Goal: Find specific page/section: Find specific page/section

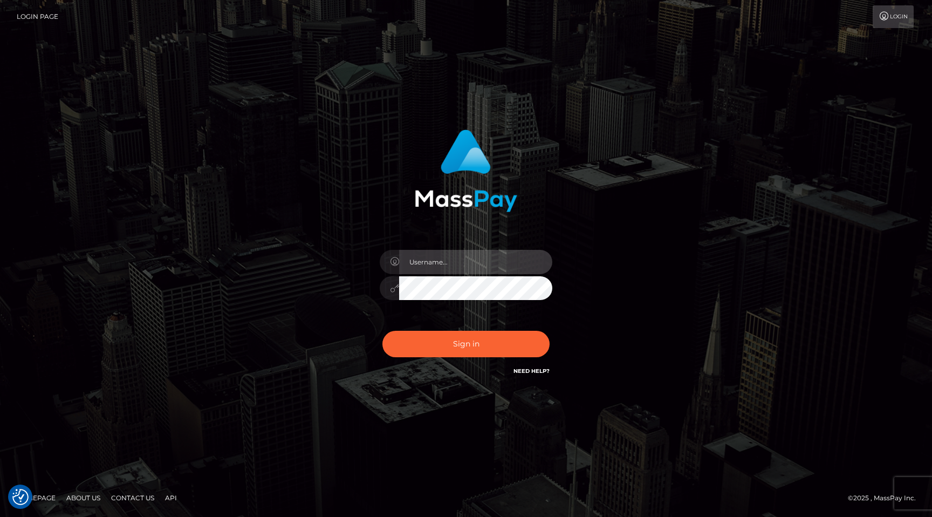
type input "egblue"
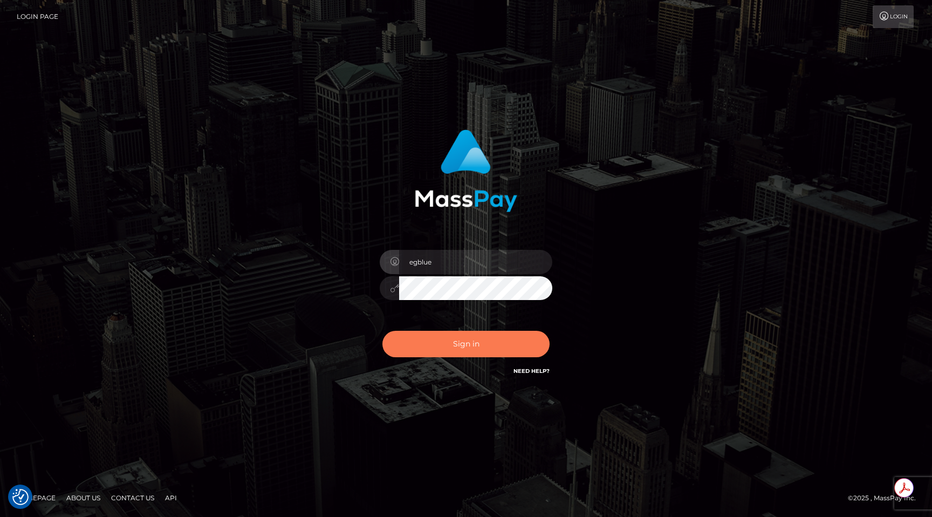
click at [461, 352] on button "Sign in" at bounding box center [465, 344] width 167 height 26
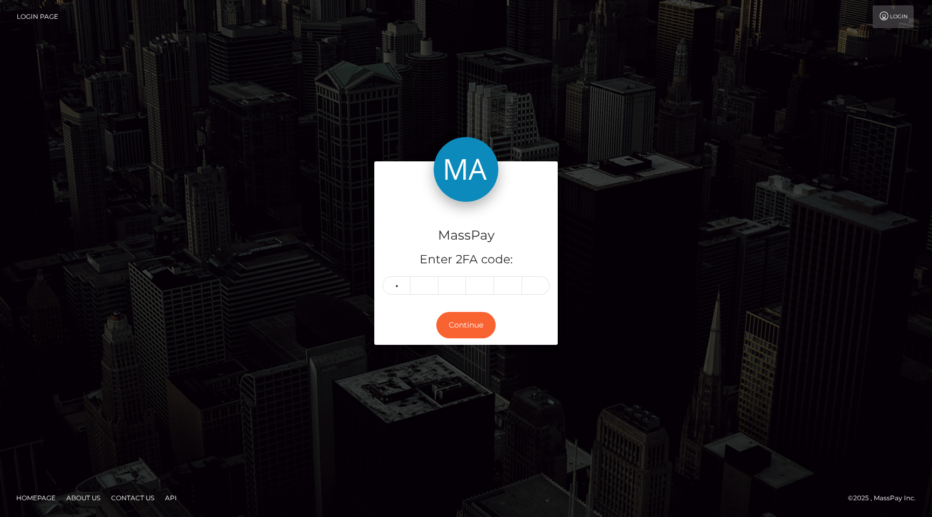
type input "3"
type input "0"
type input "7"
type input "3"
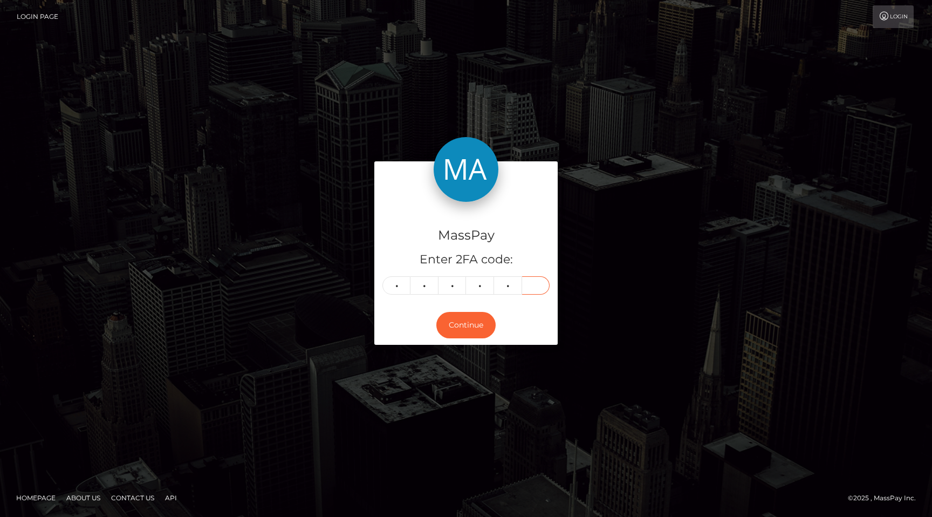
type input "0"
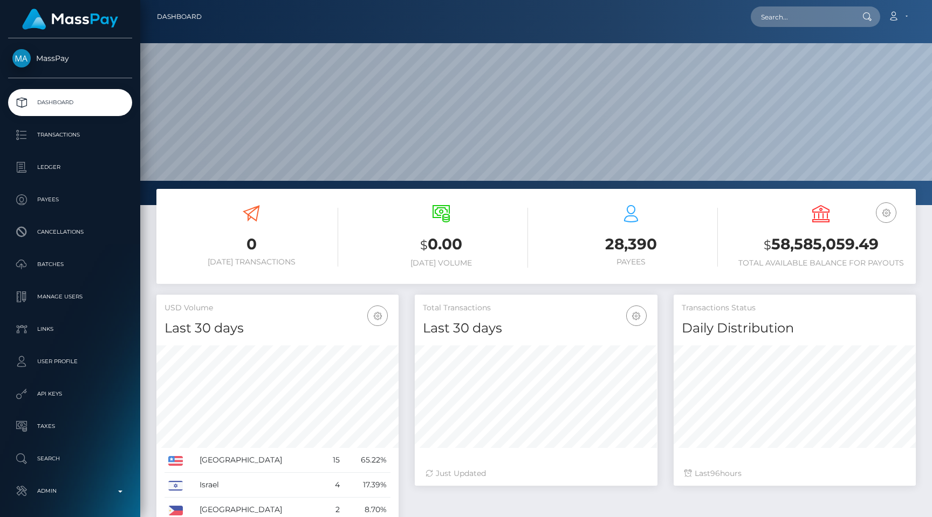
scroll to position [191, 242]
click at [798, 18] on input "text" at bounding box center [801, 16] width 101 height 20
paste input "77291539"
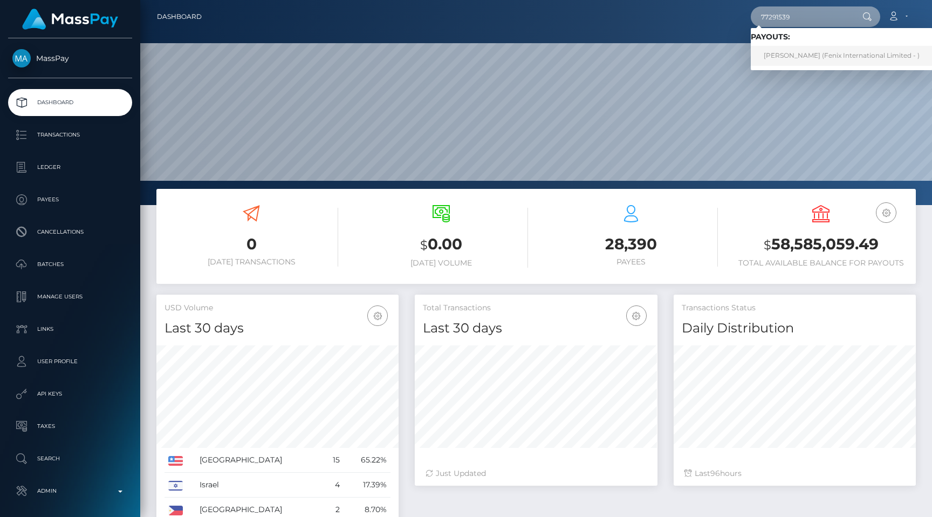
type input "77291539"
click at [808, 54] on link "SHIVAM SINGH (Fenix International Limited - )" at bounding box center [842, 56] width 182 height 20
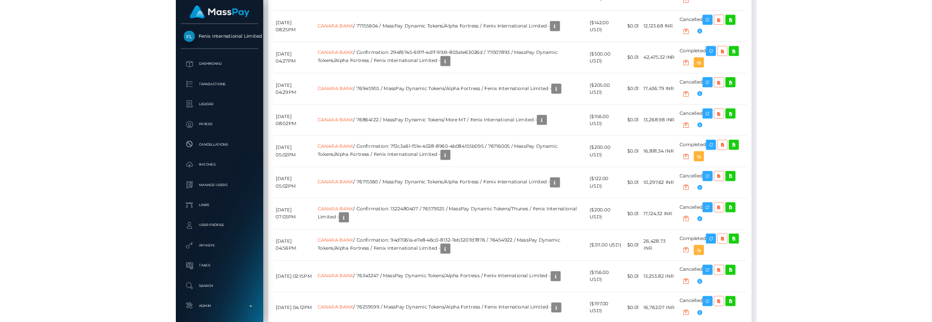
scroll to position [10269, 0]
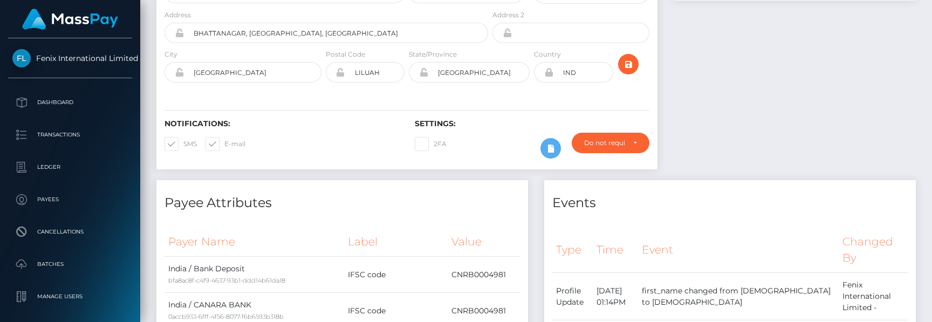
scroll to position [0, 0]
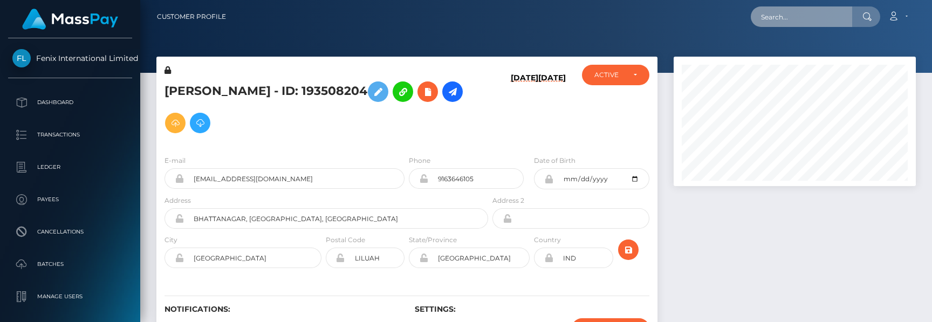
click at [796, 19] on input "text" at bounding box center [801, 16] width 101 height 20
paste input "b353ad1b-8808-11f0-8023-0266f44cc279"
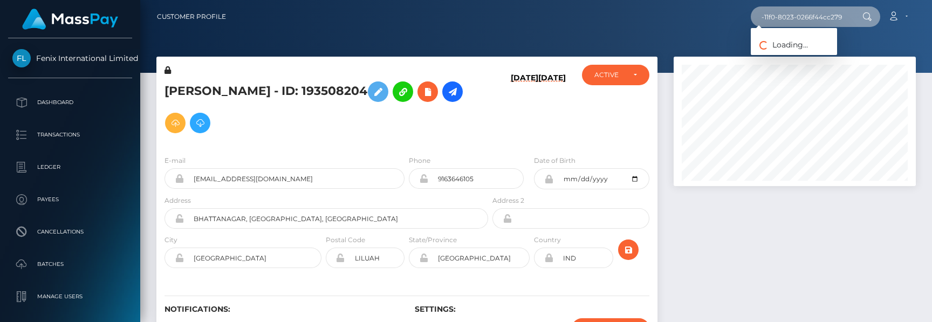
type input "b353ad1b-8808-11f0-8023-0266f44cc279"
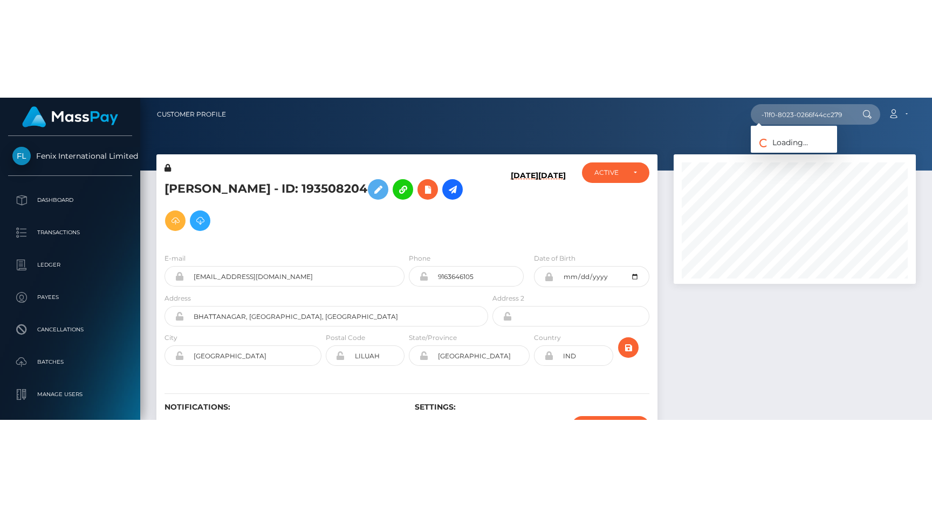
scroll to position [0, 0]
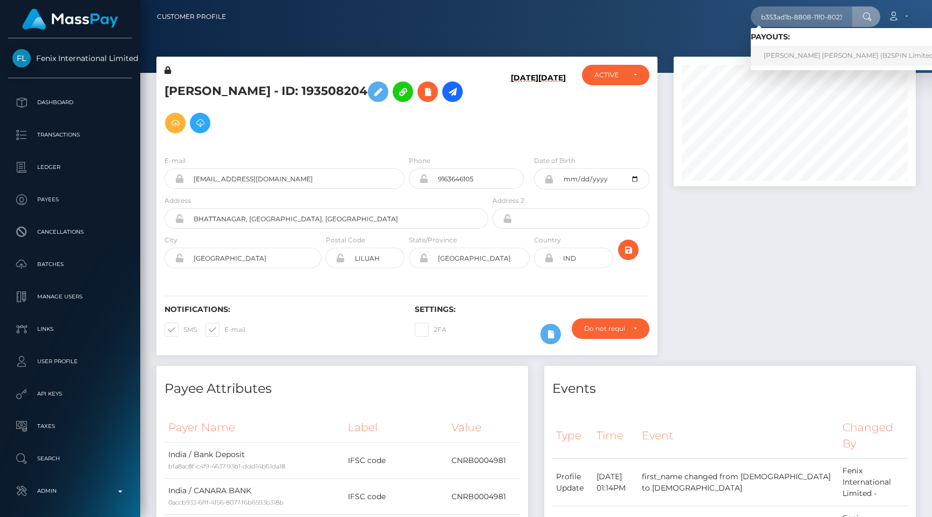
click at [809, 54] on link "STEVE ROBERT FIRTH (B2SPIN Limited - )" at bounding box center [853, 56] width 204 height 20
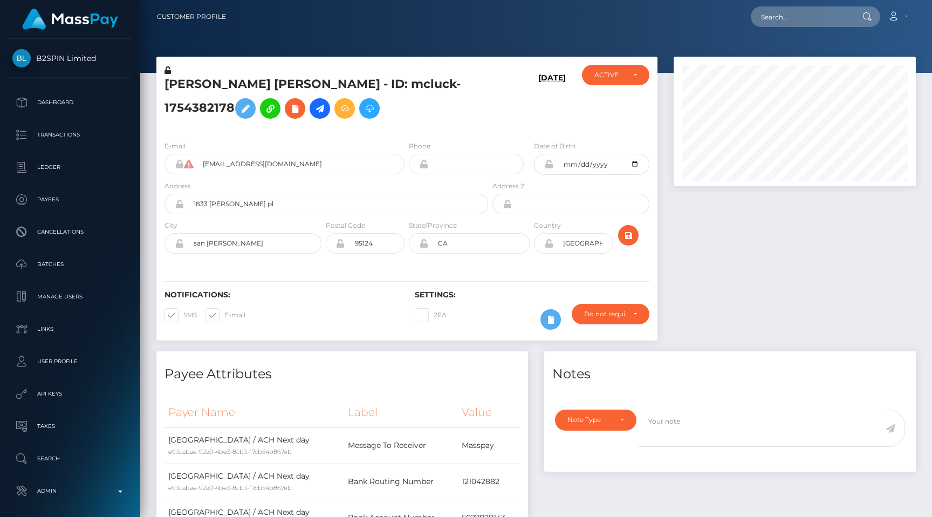
scroll to position [473, 0]
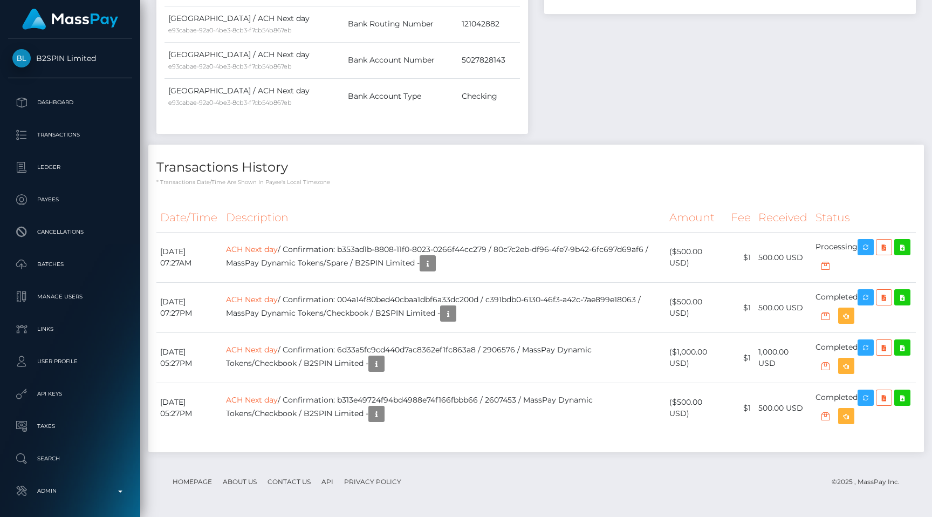
click at [452, 212] on th "Description" at bounding box center [443, 218] width 443 height 30
click at [278, 250] on link "ACH Next day" at bounding box center [252, 249] width 52 height 10
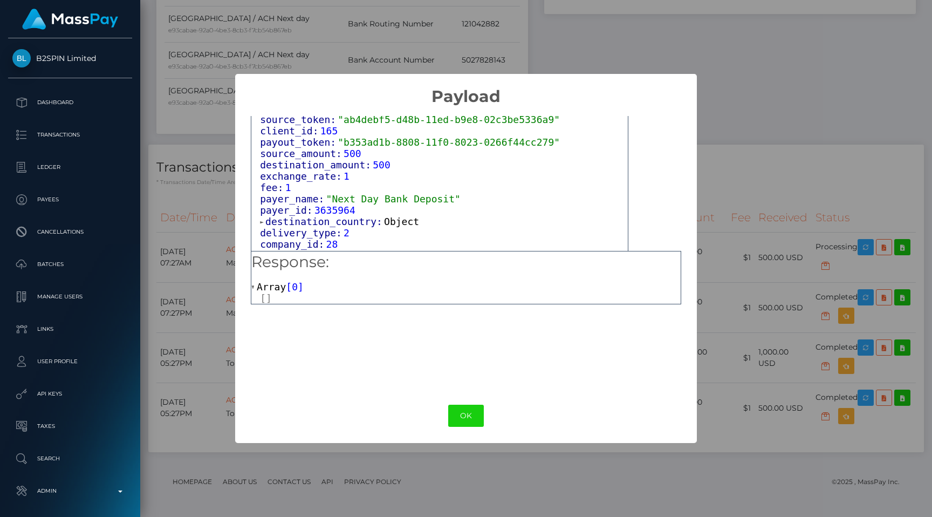
scroll to position [618, 0]
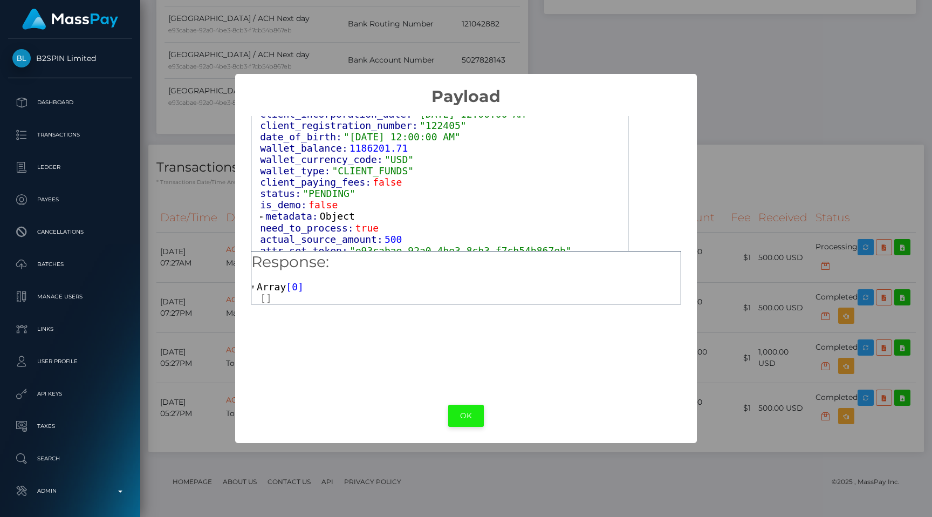
click at [473, 416] on button "OK" at bounding box center [466, 416] width 36 height 22
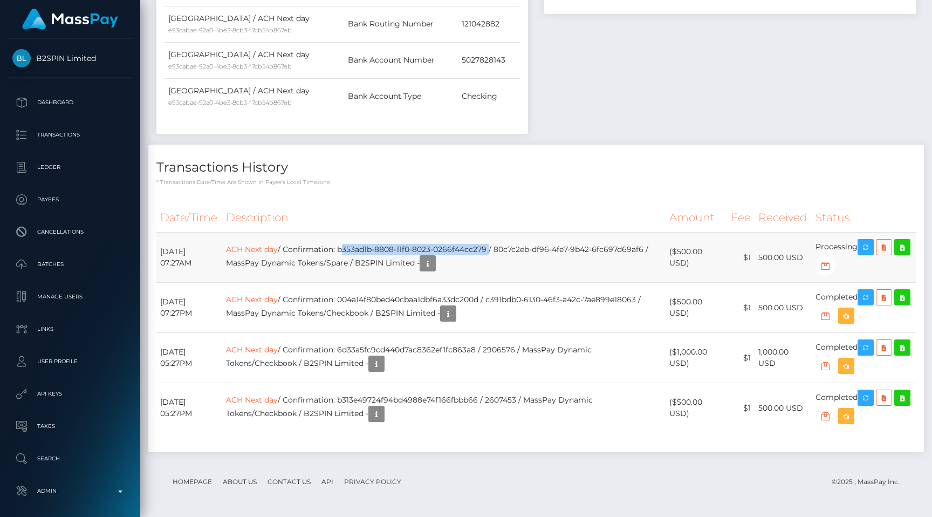
drag, startPoint x: 511, startPoint y: 248, endPoint x: 363, endPoint y: 248, distance: 148.3
click at [363, 248] on td "ACH Next day / Confirmation: b353ad1b-8808-11f0-8023-0266f44cc279 / 80c7c2eb-df…" at bounding box center [443, 257] width 443 height 50
copy td "b353ad1b-8808-11f0-8023-0266f44cc279"
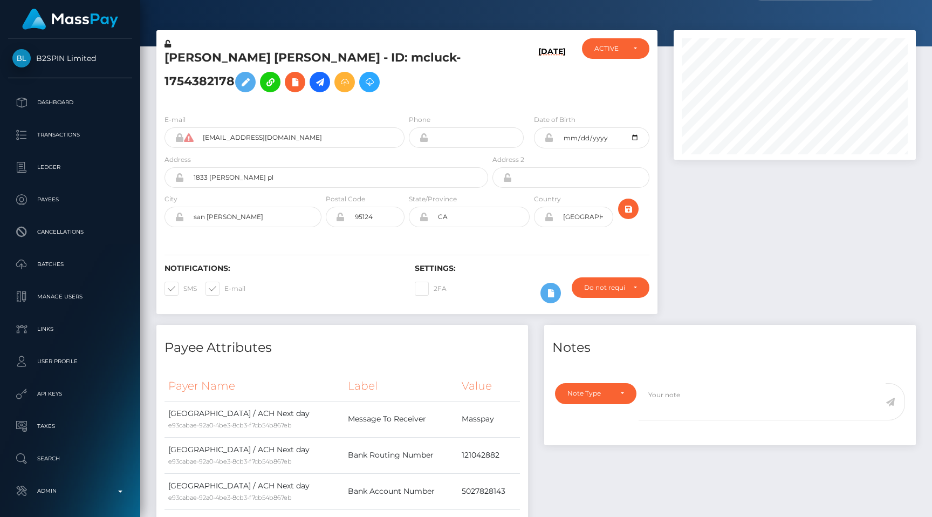
scroll to position [0, 0]
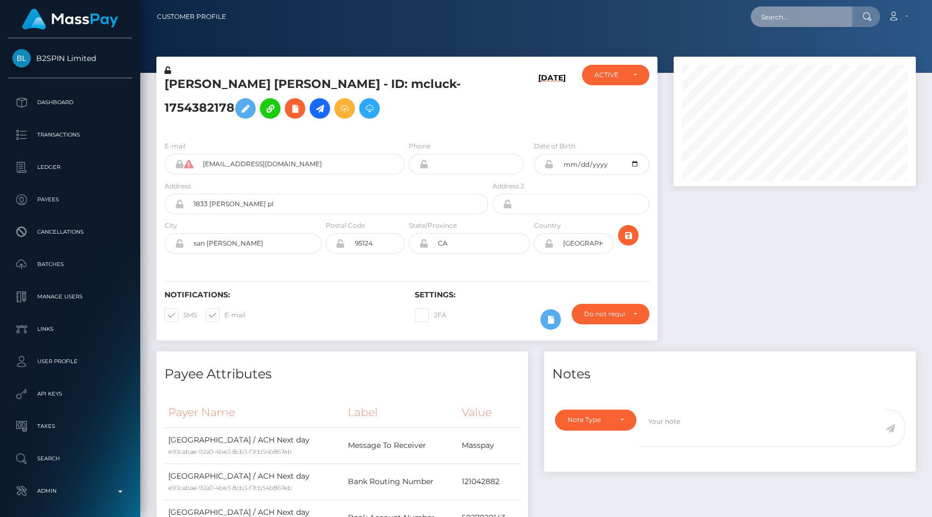
click at [779, 21] on input "text" at bounding box center [801, 16] width 101 height 20
paste input "pout_EaIglKZ9qcQDa"
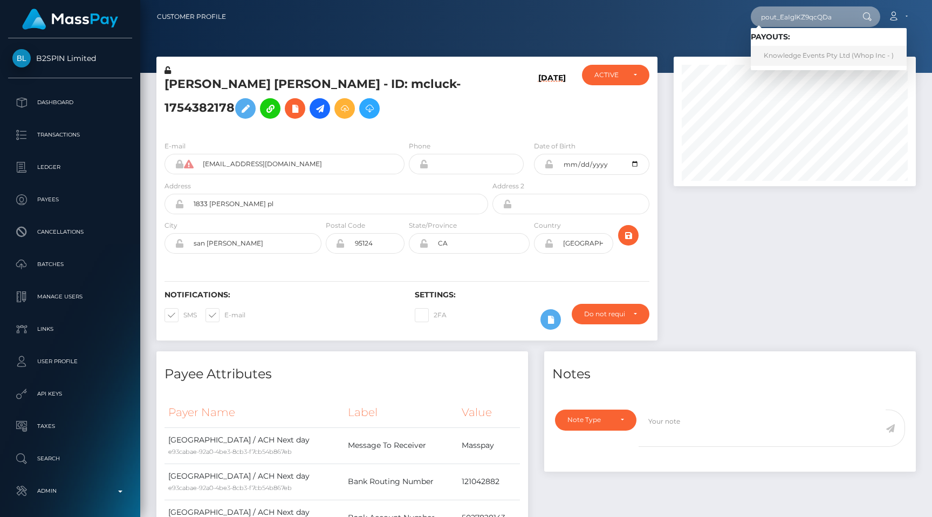
type input "pout_EaIglKZ9qcQDa"
click at [802, 51] on link "Knowledge Events Pty Ltd (Whop Inc - )" at bounding box center [829, 56] width 156 height 20
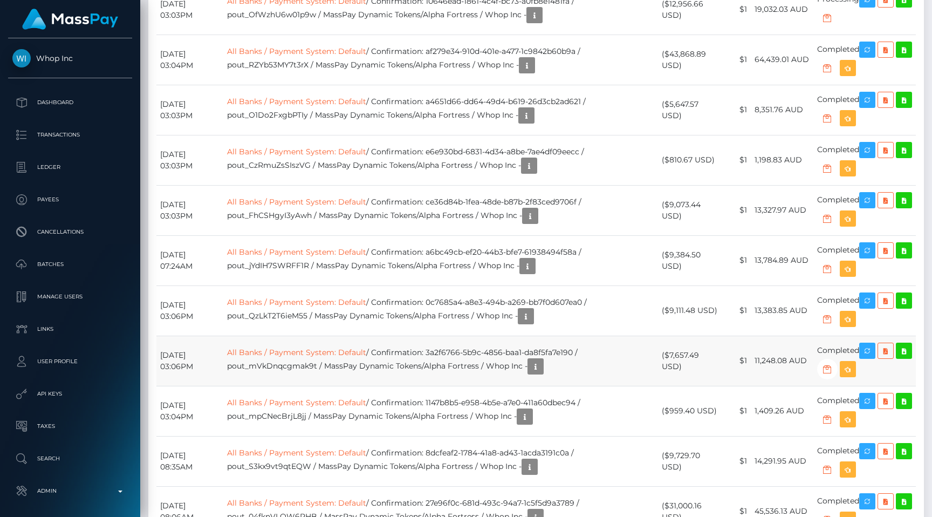
scroll to position [129, 242]
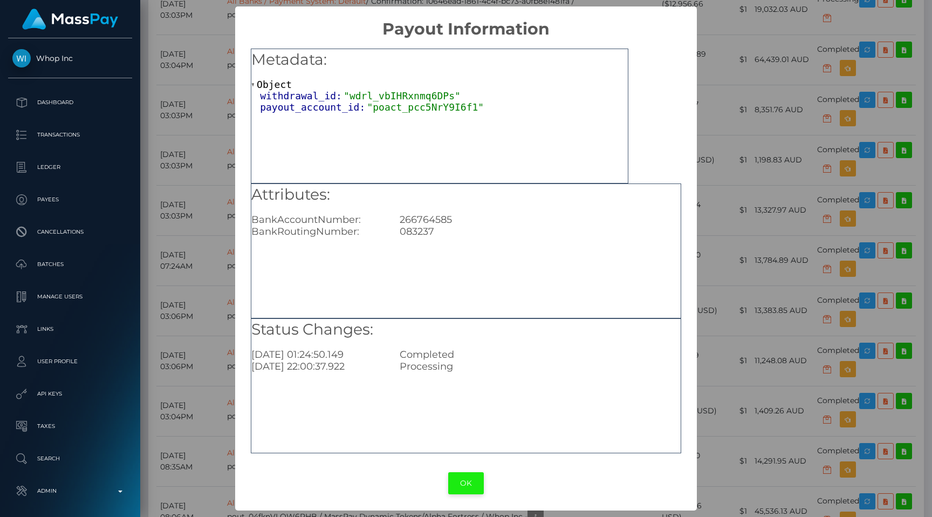
click at [459, 481] on button "OK" at bounding box center [466, 483] width 36 height 22
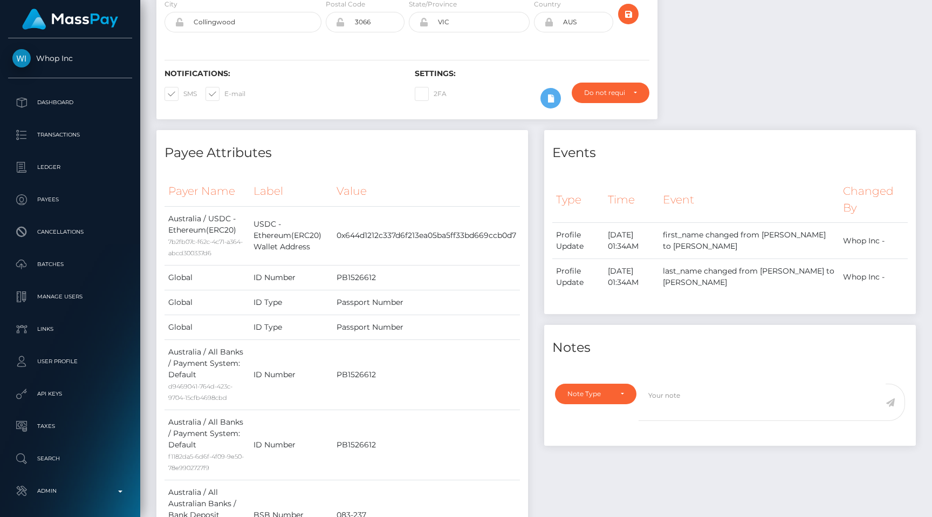
scroll to position [0, 0]
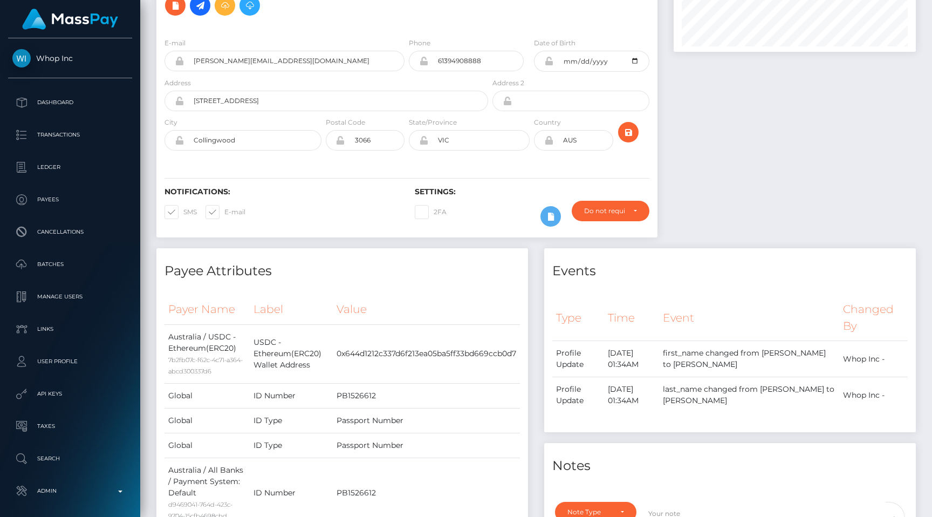
scroll to position [16, 0]
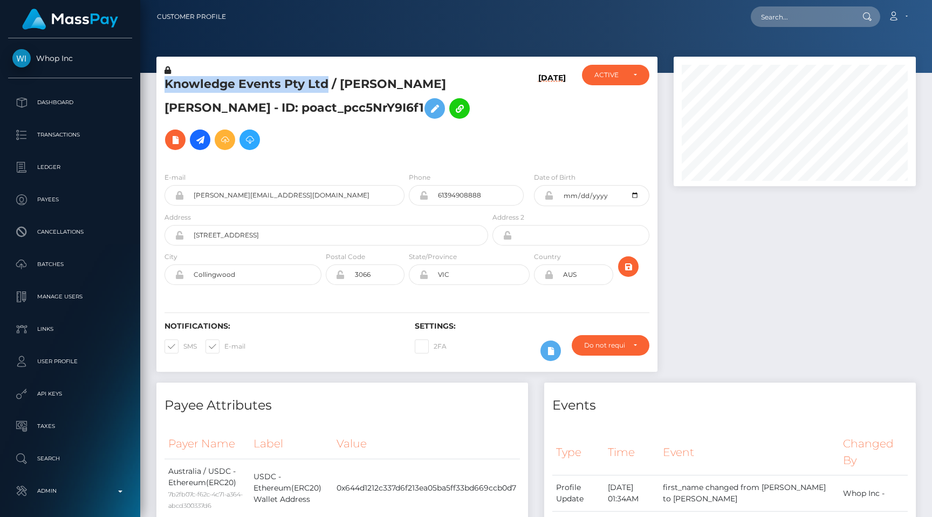
drag, startPoint x: 326, startPoint y: 86, endPoint x: 155, endPoint y: 91, distance: 170.5
click at [154, 91] on div "Knowledge Events Pty Ltd / [PERSON_NAME] [PERSON_NAME] - ID: poact_pcc5NrY9I6f1…" at bounding box center [406, 220] width 517 height 326
copy div "Knowledge Events Pty Ltd"
click at [494, 382] on div "Payee Attributes" at bounding box center [342, 398] width 372 height 32
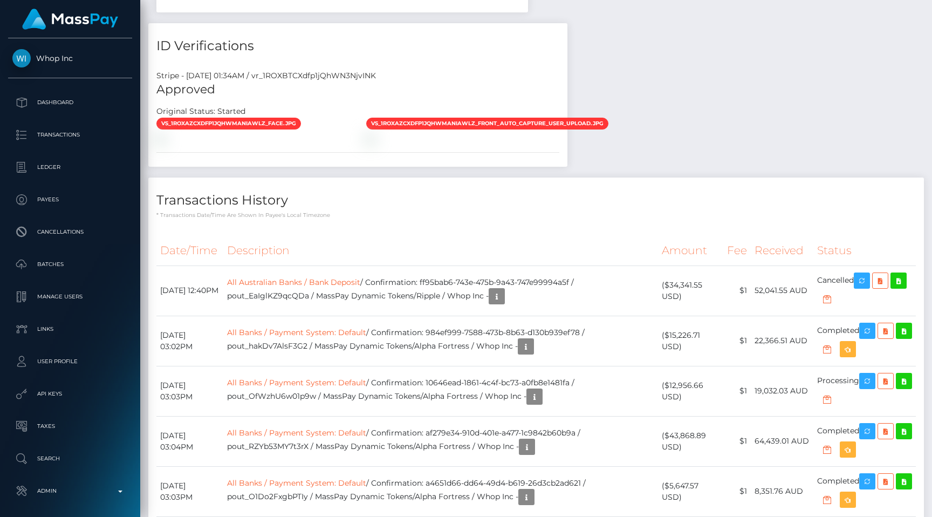
scroll to position [1521, 0]
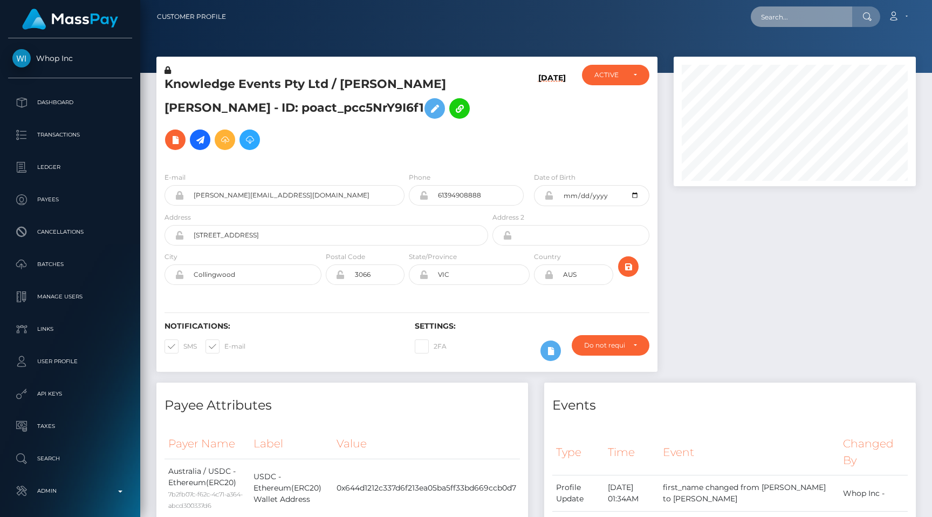
click at [818, 22] on input "text" at bounding box center [801, 16] width 101 height 20
paste input "pout_t7IbDjqNwz9Sd"
paste input "3587293f-6825-11f0-a026-06178c1a380f"
type input "3587293f-6825-11f0-a026-06178c1a380f"
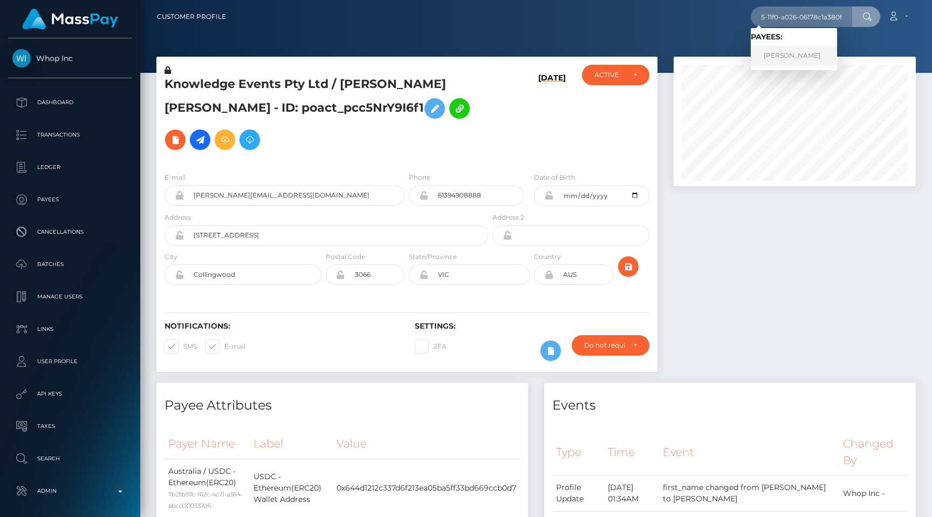
click at [820, 60] on link "TOMMASO PAOLO EMILIO SACCHI" at bounding box center [794, 56] width 86 height 20
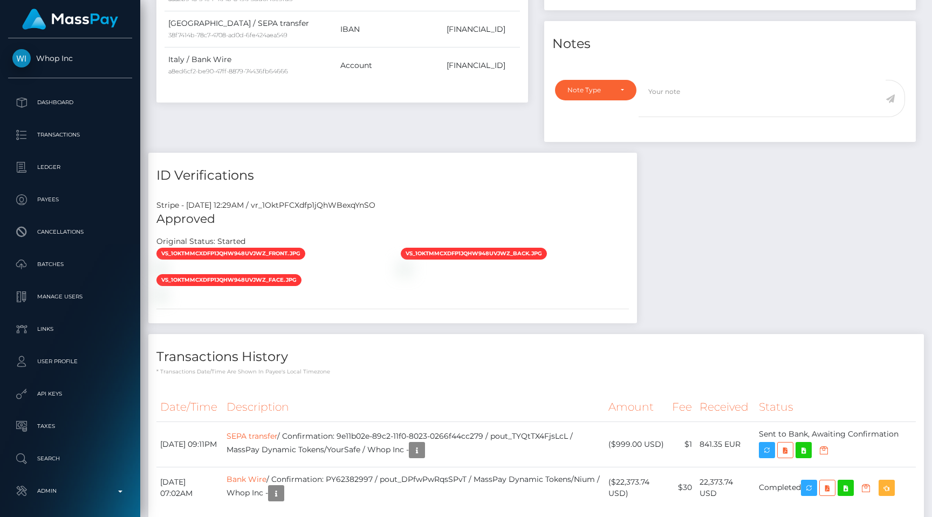
scroll to position [600, 0]
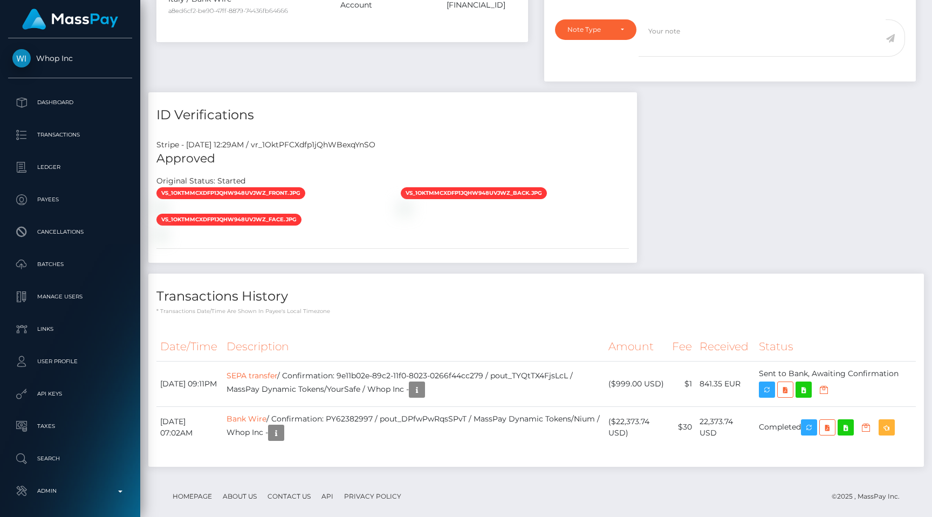
click at [359, 139] on div "Stripe - [DATE] 12:29AM / vr_1OktPFCXdfp1jQhWBexqYnSO" at bounding box center [392, 144] width 489 height 11
copy div "vr_1OktPFCXdfp1jQhWBexqYnSO"
